Goal: Complete application form

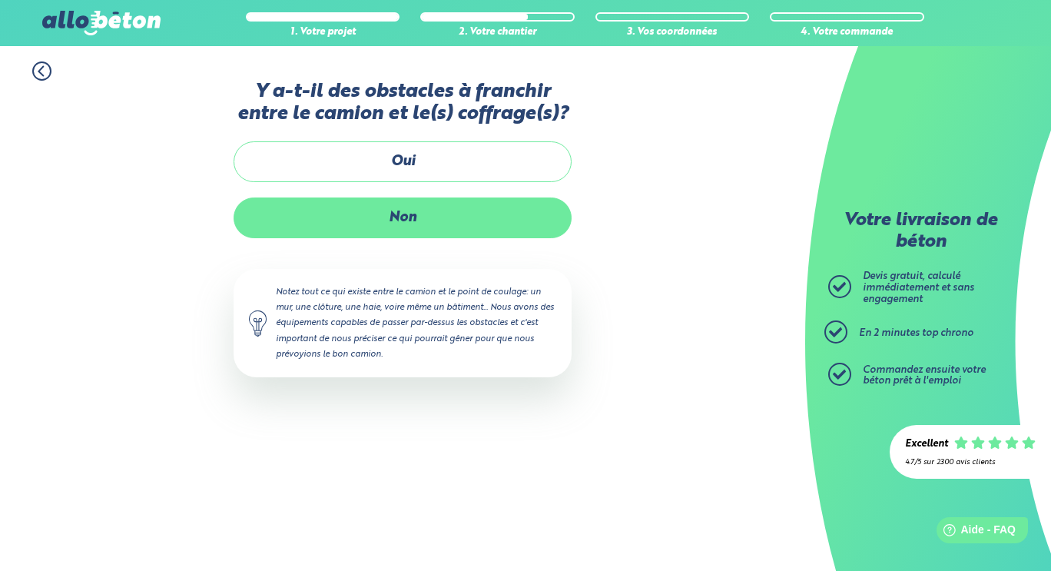
click at [391, 222] on label "Non" at bounding box center [403, 217] width 338 height 41
click at [0, 0] on input "Non" at bounding box center [0, 0] width 0 height 0
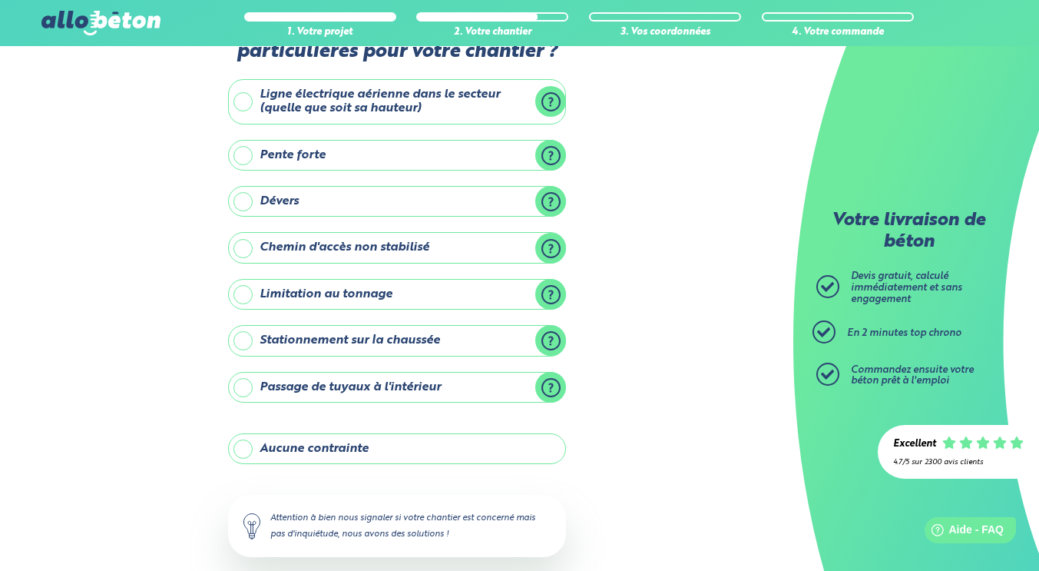
scroll to position [77, 0]
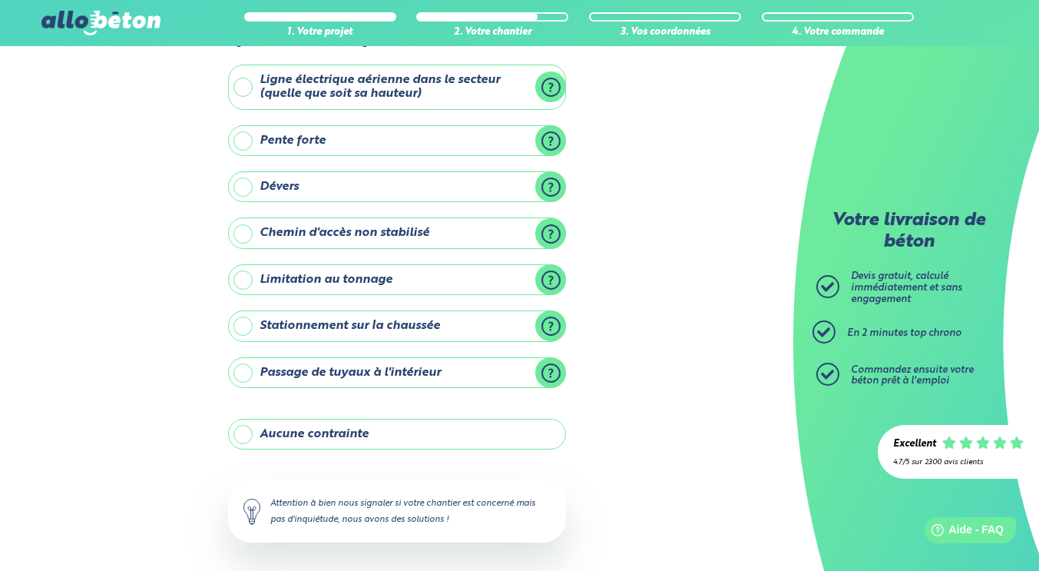
click at [346, 436] on label "Aucune contrainte" at bounding box center [397, 434] width 338 height 31
click at [0, 0] on input "Aucune contrainte" at bounding box center [0, 0] width 0 height 0
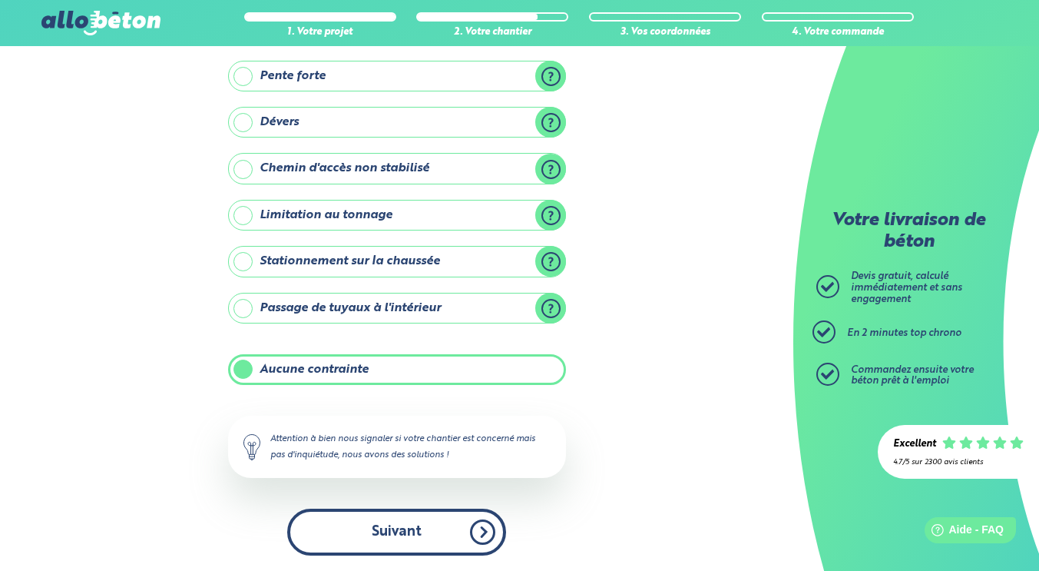
click at [405, 535] on button "Suivant" at bounding box center [396, 532] width 219 height 47
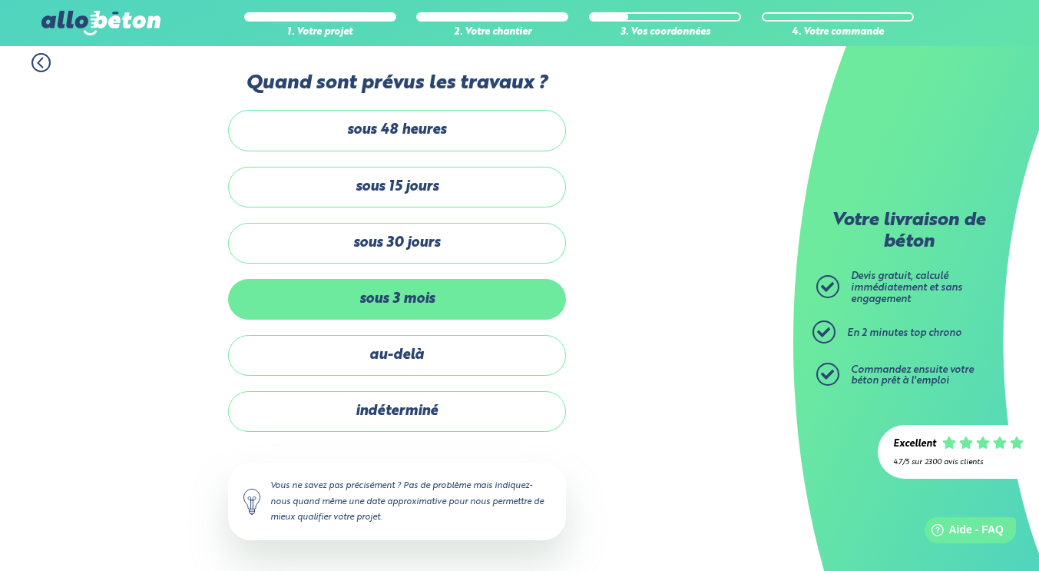
click at [376, 294] on label "sous 3 mois" at bounding box center [397, 299] width 338 height 41
click at [0, 0] on input "sous 3 mois" at bounding box center [0, 0] width 0 height 0
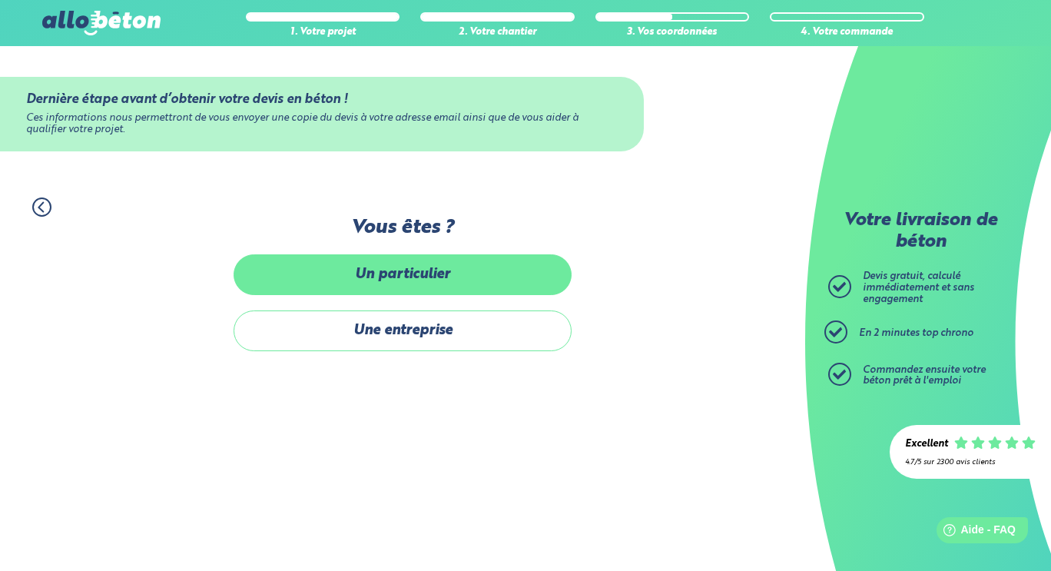
click at [401, 283] on label "Un particulier" at bounding box center [403, 274] width 338 height 41
click at [0, 0] on input "Un particulier" at bounding box center [0, 0] width 0 height 0
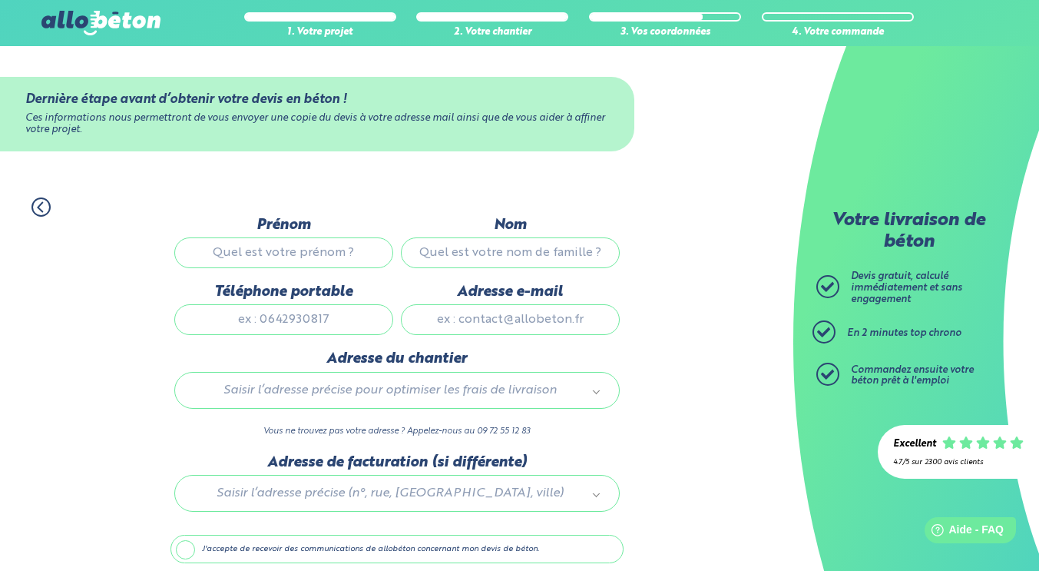
click at [256, 251] on input "Prénom" at bounding box center [283, 252] width 219 height 31
type input "[PERSON_NAME]"
type input "TOUPET"
type input "0666909367"
type input "[PERSON_NAME][EMAIL_ADDRESS][DOMAIN_NAME]"
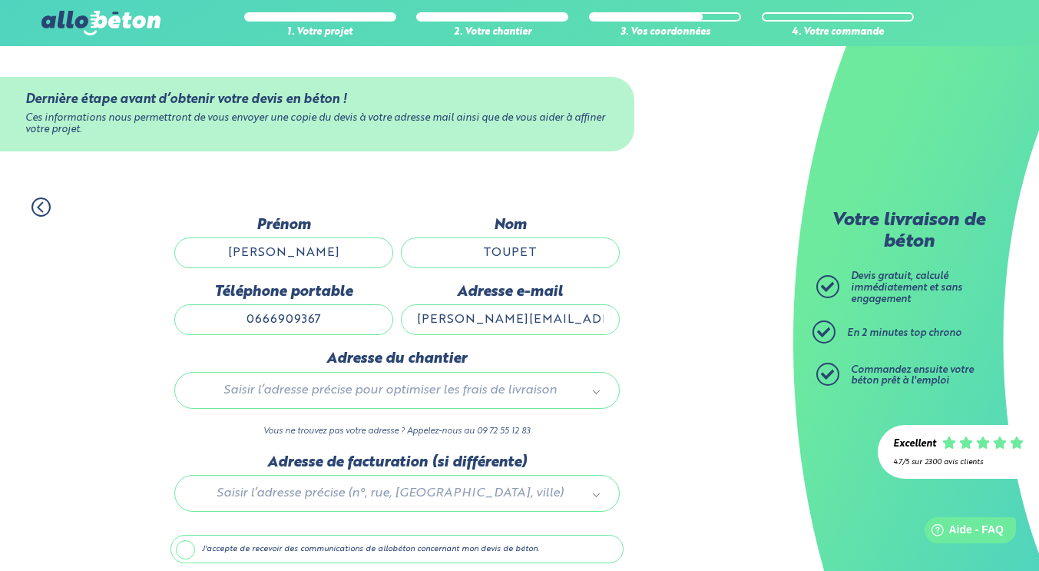
type input "[STREET_ADDRESS]"
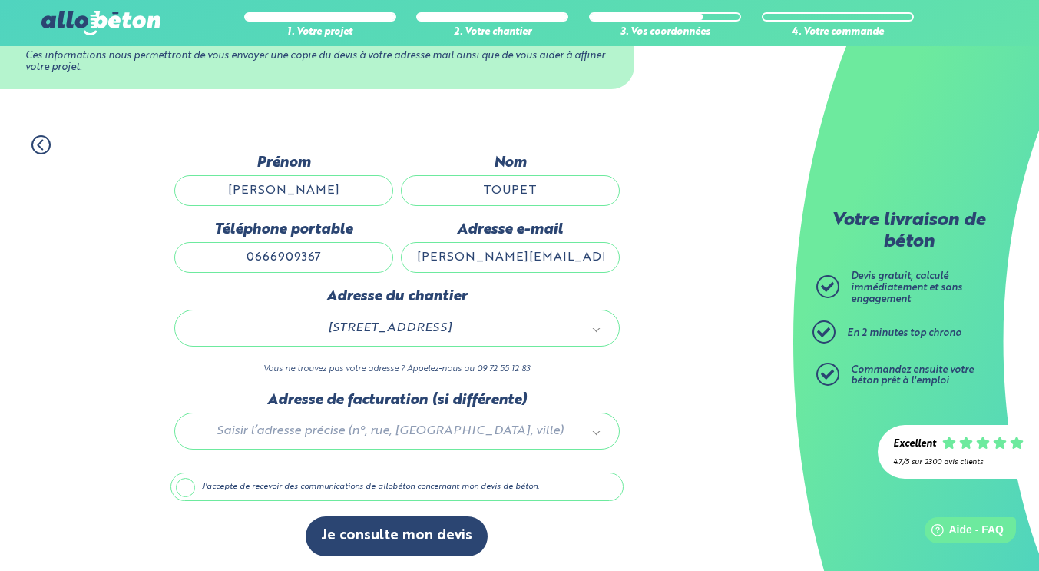
click at [204, 489] on label "J'accepte de recevoir des communications de allobéton concernant mon devis de b…" at bounding box center [397, 486] width 453 height 29
click at [0, 0] on input "J'accepte de recevoir des communications de allobéton concernant mon devis de b…" at bounding box center [0, 0] width 0 height 0
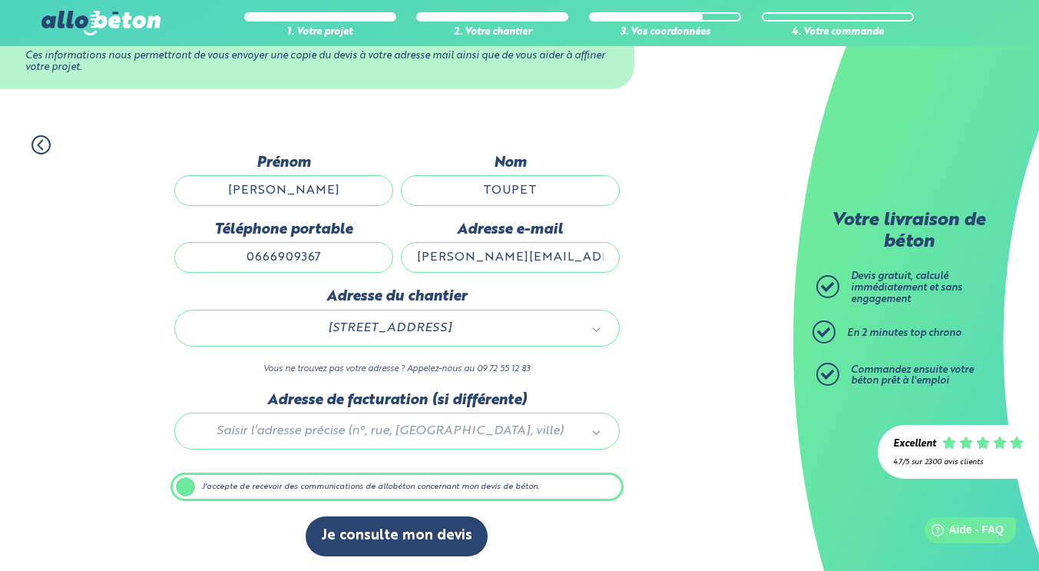
click at [245, 482] on label "J'accepte de recevoir des communications de allobéton concernant mon devis de b…" at bounding box center [397, 486] width 453 height 29
click at [0, 0] on input "J'accepte de recevoir des communications de allobéton concernant mon devis de b…" at bounding box center [0, 0] width 0 height 0
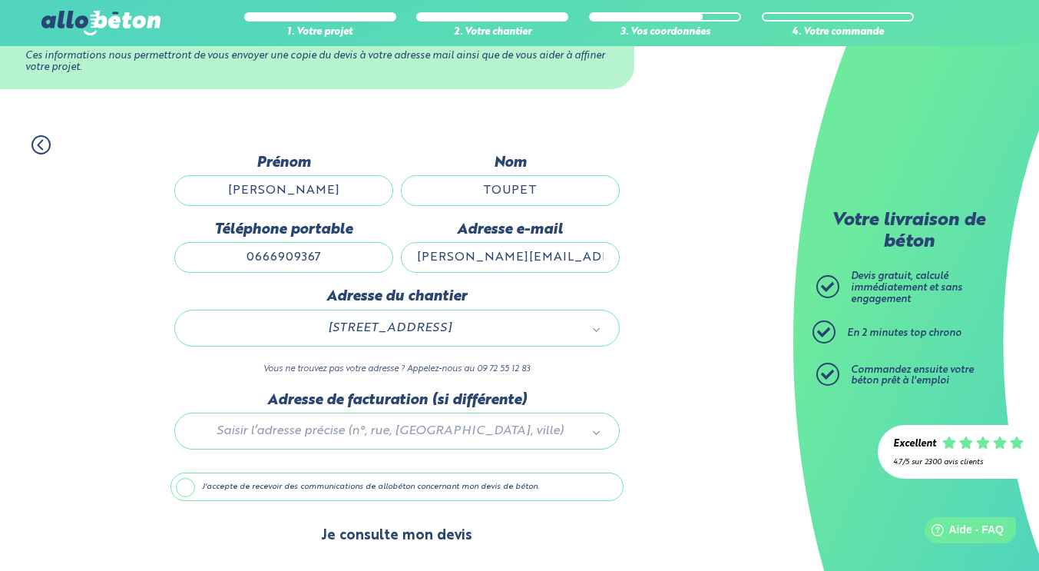
click at [384, 535] on button "Je consulte mon devis" at bounding box center [397, 535] width 182 height 39
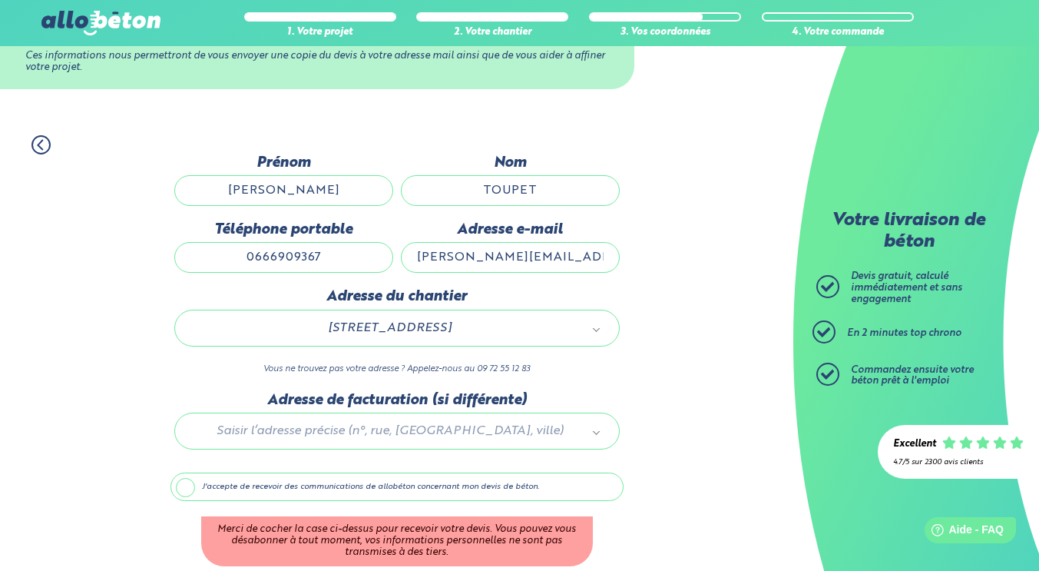
click at [222, 505] on div "J'accepte de recevoir des communications de allobéton concernant mon devis de b…" at bounding box center [397, 519] width 453 height 94
click at [202, 485] on label "J'accepte de recevoir des communications de allobéton concernant mon devis de b…" at bounding box center [397, 486] width 453 height 29
click at [0, 0] on input "J'accepte de recevoir des communications de allobéton concernant mon devis de b…" at bounding box center [0, 0] width 0 height 0
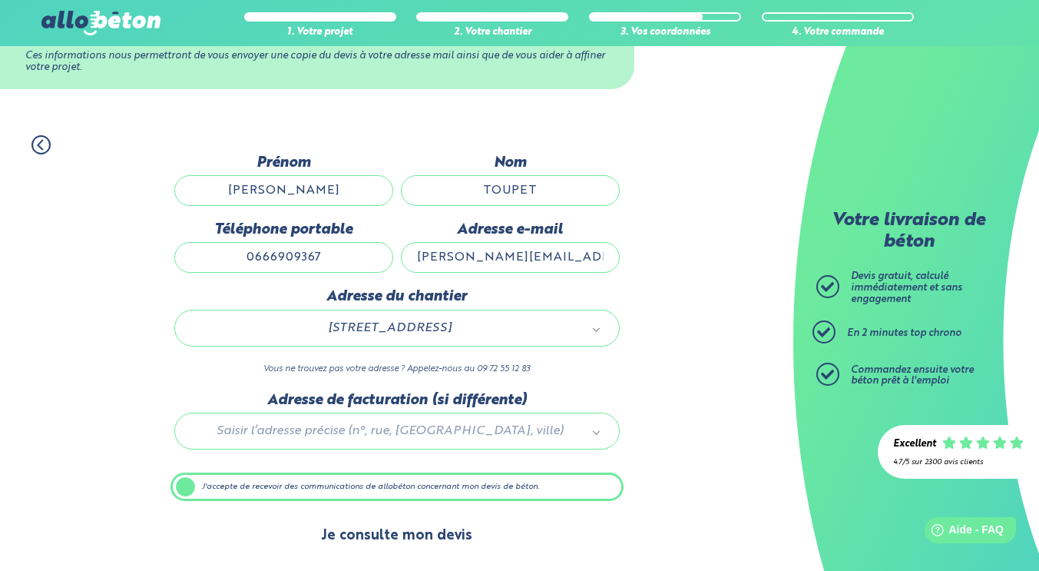
click at [392, 529] on button "Je consulte mon devis" at bounding box center [397, 535] width 182 height 39
